Goal: Task Accomplishment & Management: Manage account settings

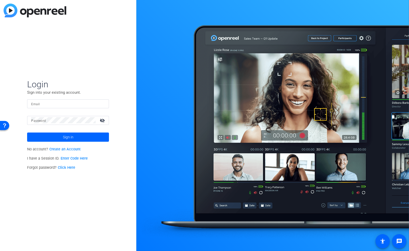
click at [75, 101] on input "Email" at bounding box center [68, 104] width 74 height 6
click at [86, 106] on input "Email" at bounding box center [68, 104] width 74 height 6
type input "ascott@openreel.com"
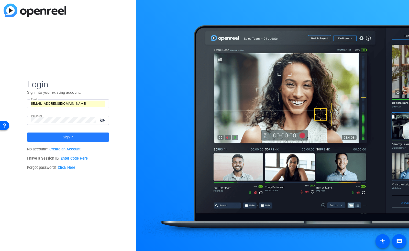
click at [72, 139] on span "Sign in" at bounding box center [68, 137] width 10 height 13
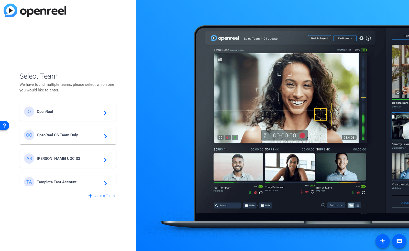
click at [63, 183] on span "Template Test Account" at bounding box center [69, 182] width 64 height 5
